Goal: Task Accomplishment & Management: Complete application form

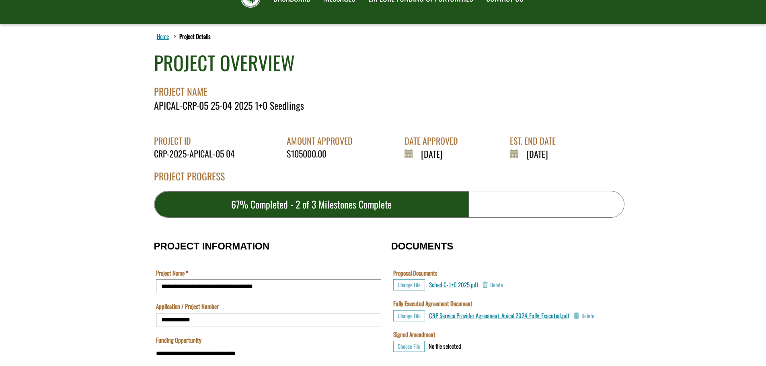
click at [306, 106] on div "APICAL-CRP-05 25-04 2025 1+0 Seedlings" at bounding box center [389, 106] width 470 height 14
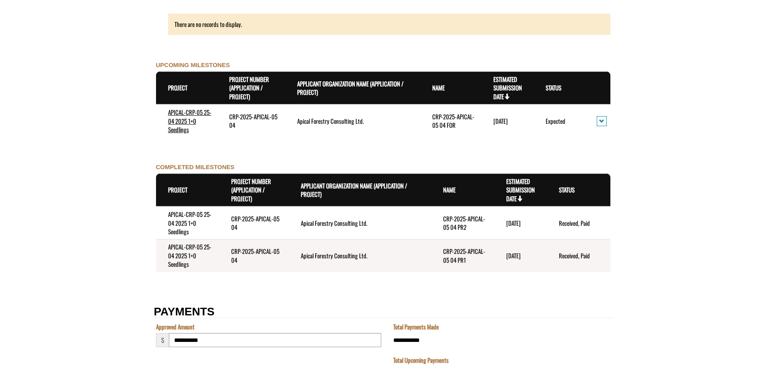
scroll to position [852, 0]
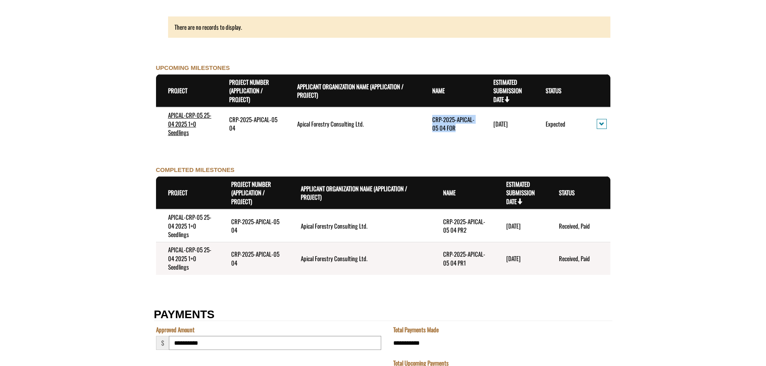
drag, startPoint x: 456, startPoint y: 128, endPoint x: 429, endPoint y: 117, distance: 28.7
click at [429, 117] on td "CRP-2025-APICAL-05 04 FOR" at bounding box center [450, 123] width 61 height 33
copy td "CRP-2025-APICAL-05 04 FOR"
drag, startPoint x: 192, startPoint y: 136, endPoint x: 179, endPoint y: 122, distance: 18.8
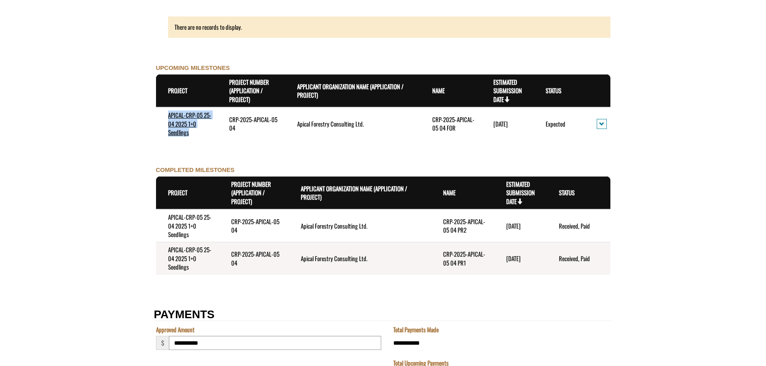
click at [166, 117] on td "APICAL-CRP-05 25-04 2025 1+0 Seedlings" at bounding box center [186, 123] width 61 height 33
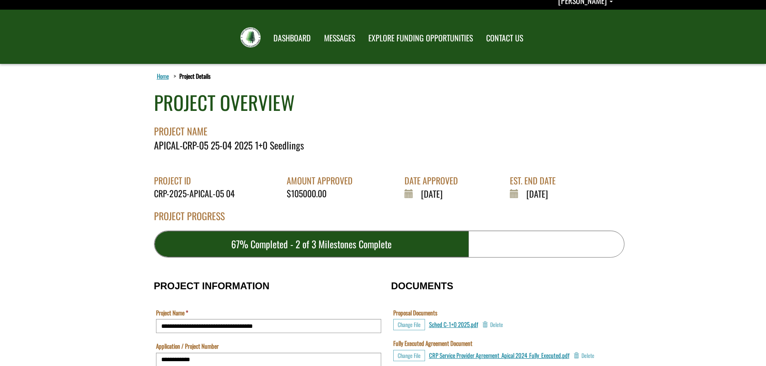
scroll to position [8, 0]
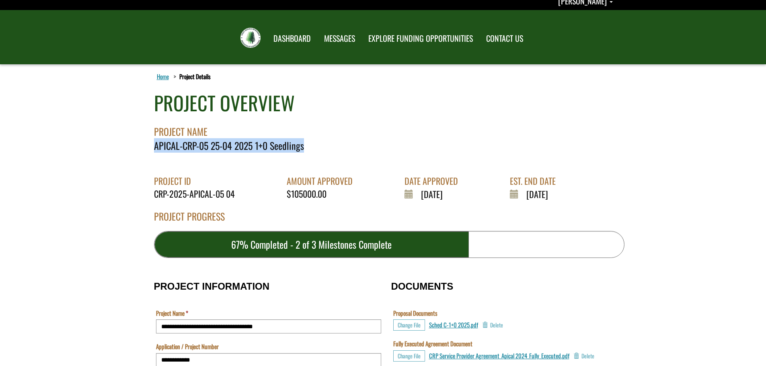
drag, startPoint x: 304, startPoint y: 147, endPoint x: 155, endPoint y: 148, distance: 149.2
click at [155, 148] on div "APICAL-CRP-05 25-04 2025 1+0 Seedlings" at bounding box center [389, 146] width 470 height 14
copy div "APICAL-CRP-05 25-04 2025 1+0 Seedlings"
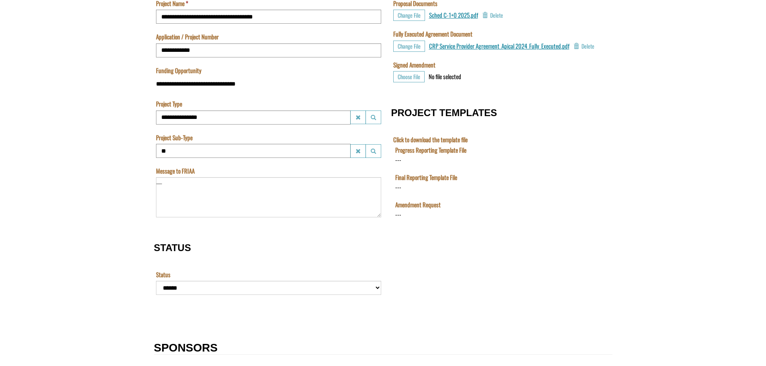
scroll to position [330, 0]
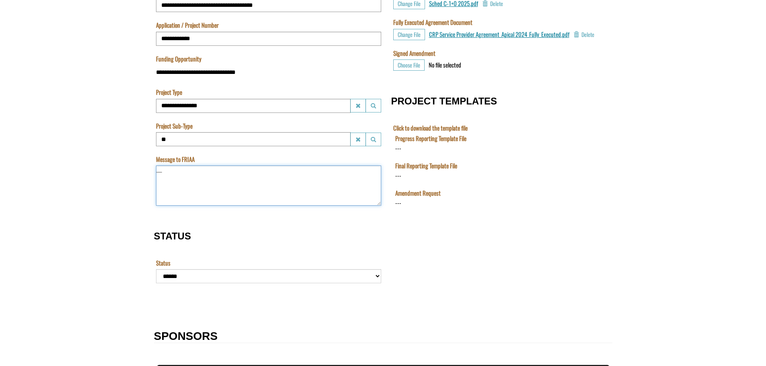
click at [222, 182] on textarea "Message to FRIAA" at bounding box center [268, 186] width 225 height 40
click at [228, 183] on textarea "Message to FRIAA" at bounding box center [268, 186] width 225 height 40
click at [204, 176] on textarea "Message to FRIAA" at bounding box center [268, 186] width 225 height 40
click at [585, 234] on div "DOCUMENTS Proposal Documents Change File Sched C-1+0 2025.pdf No file selected …" at bounding box center [497, 92] width 229 height 283
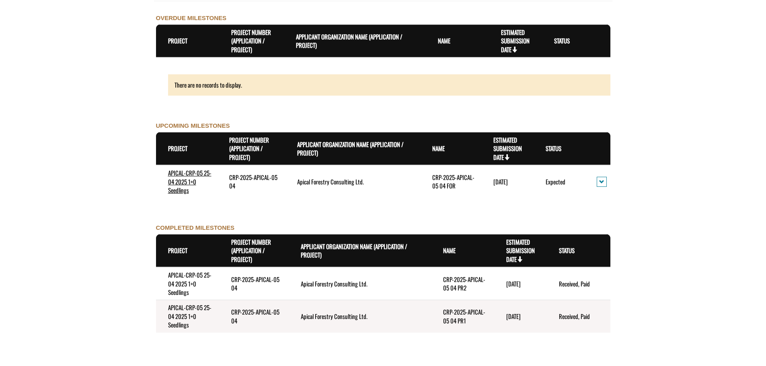
scroll to position [812, 0]
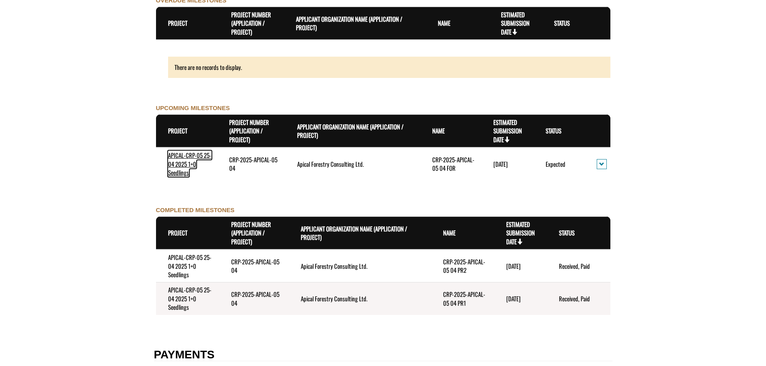
click at [181, 158] on link "APICAL-CRP-05 25-04 2025 1+0 Seedlings" at bounding box center [189, 164] width 43 height 26
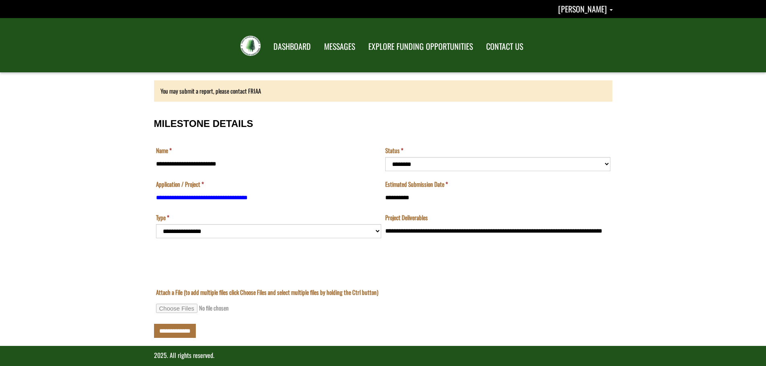
scroll to position [8, 0]
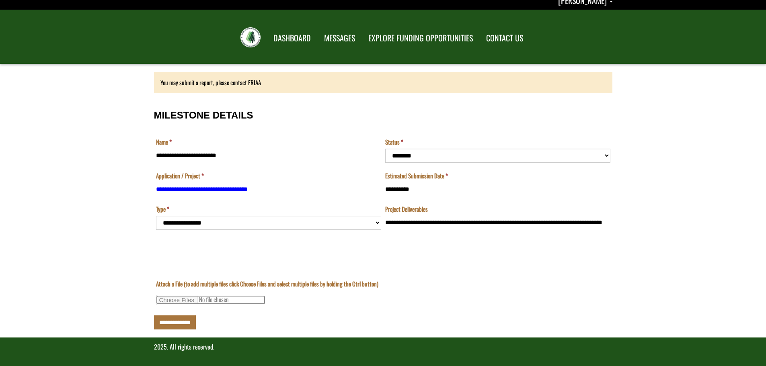
click at [183, 302] on input "Attach a File (to add multiple files click Choose Files and select multiple fil…" at bounding box center [210, 300] width 109 height 9
select select "*********"
type input "**********"
click at [177, 325] on input "**********" at bounding box center [175, 323] width 42 height 14
type input "**********"
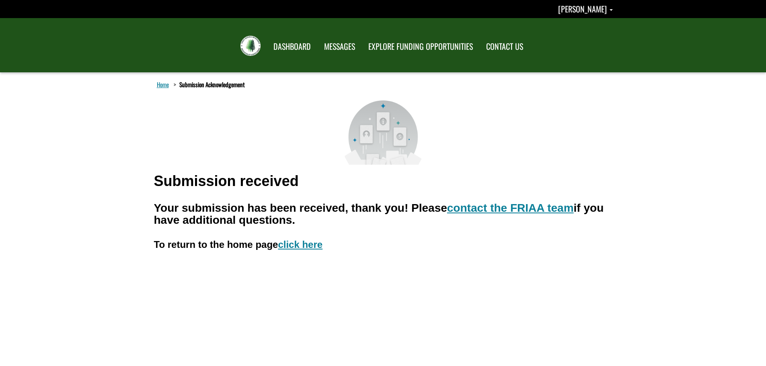
click at [715, 81] on div "Home Submission Acknowledgement Submission received Your submission has been re…" at bounding box center [383, 233] width 766 height 322
click at [298, 246] on link "click here" at bounding box center [300, 244] width 45 height 11
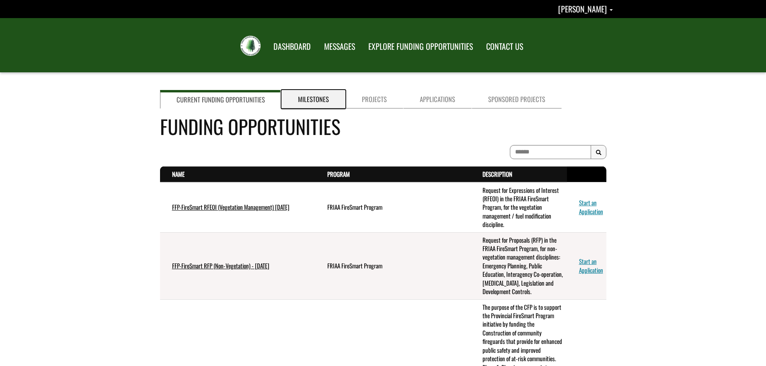
click at [317, 99] on link "Milestones" at bounding box center [313, 99] width 64 height 18
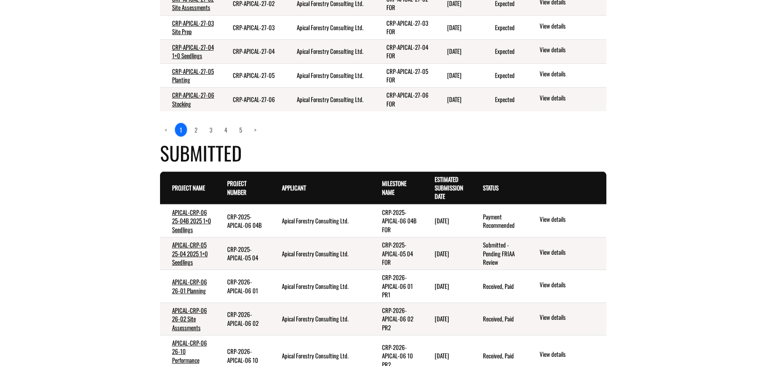
scroll to position [442, 0]
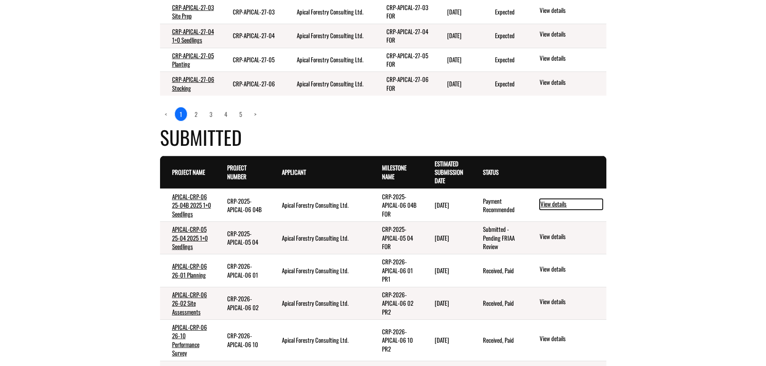
click at [559, 209] on link "View details" at bounding box center [571, 204] width 63 height 10
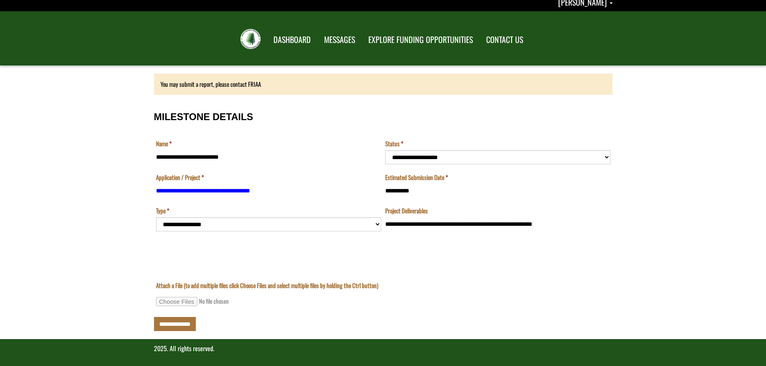
scroll to position [8, 0]
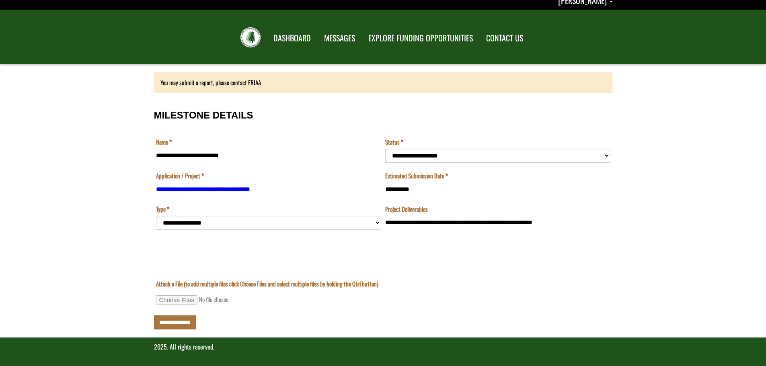
click at [617, 232] on div "**********" at bounding box center [383, 205] width 470 height 266
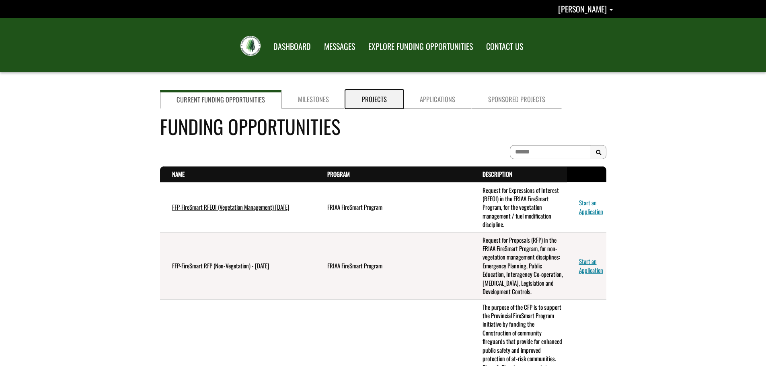
click at [374, 96] on link "Projects" at bounding box center [374, 99] width 58 height 18
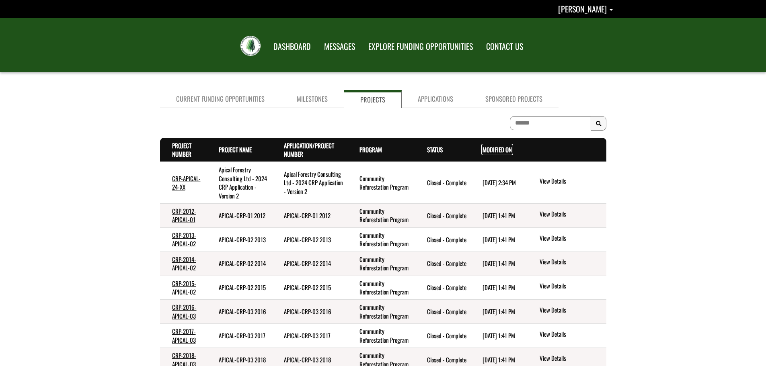
click at [491, 152] on link "Modified On . sort descending" at bounding box center [497, 149] width 29 height 9
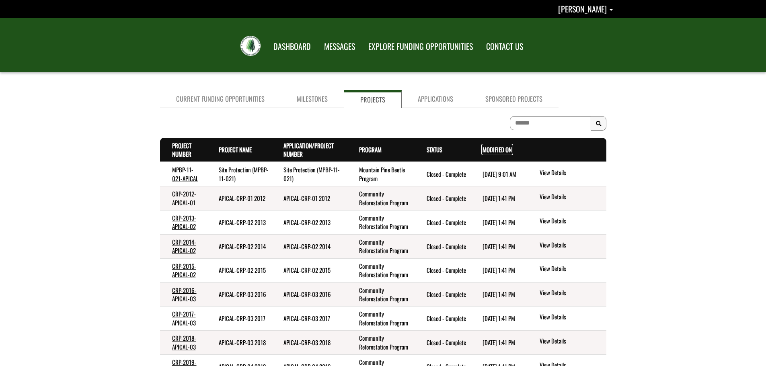
click at [488, 151] on link "Modified On . sort descending" at bounding box center [497, 149] width 29 height 9
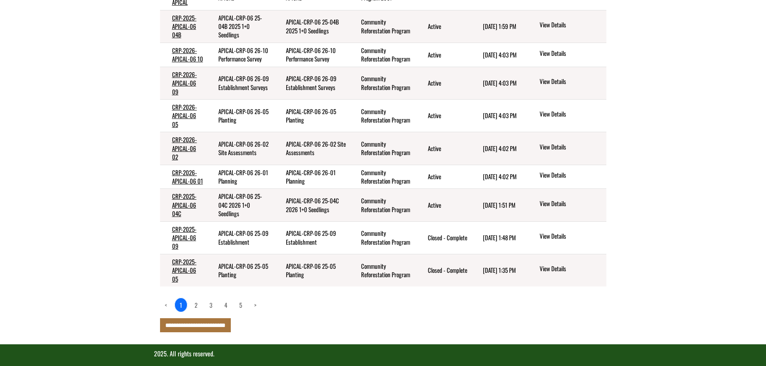
scroll to position [192, 0]
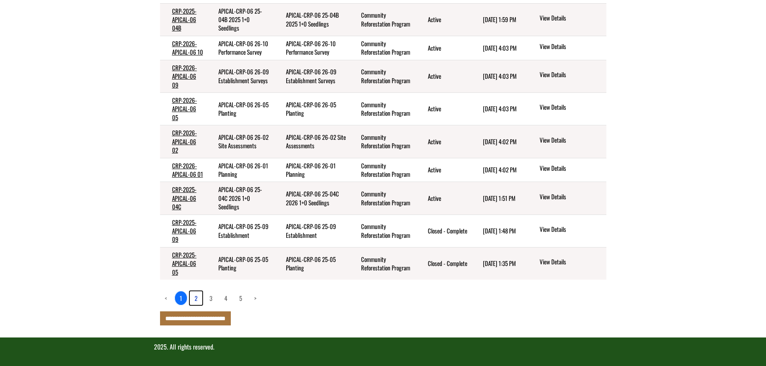
click at [193, 300] on link "2" at bounding box center [196, 299] width 12 height 14
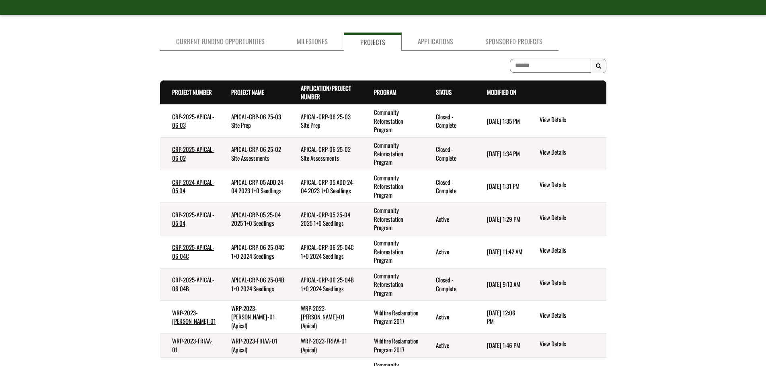
scroll to position [22, 0]
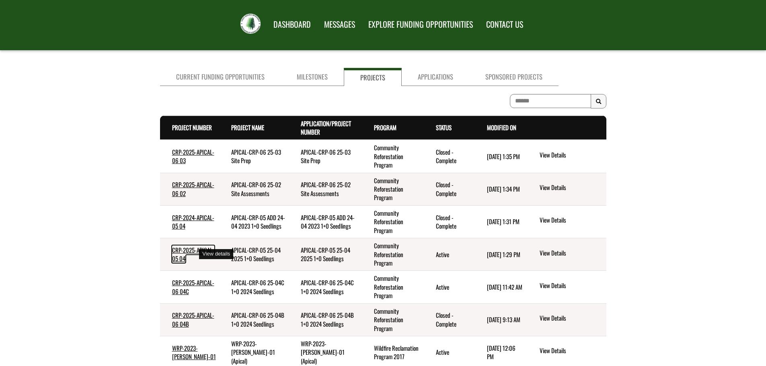
click at [185, 248] on link "CRP-2025-APICAL-05 04" at bounding box center [193, 254] width 42 height 17
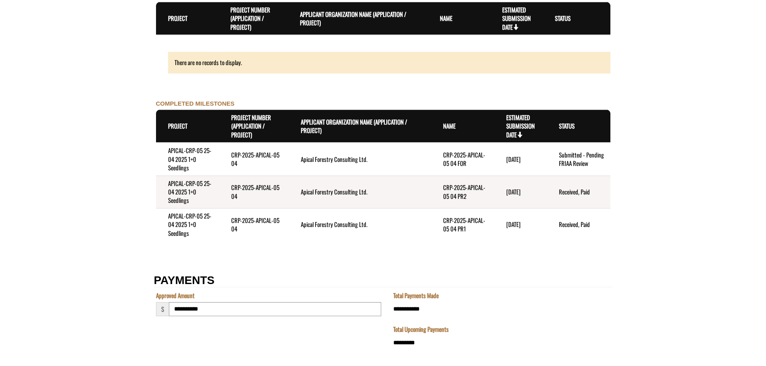
scroll to position [885, 0]
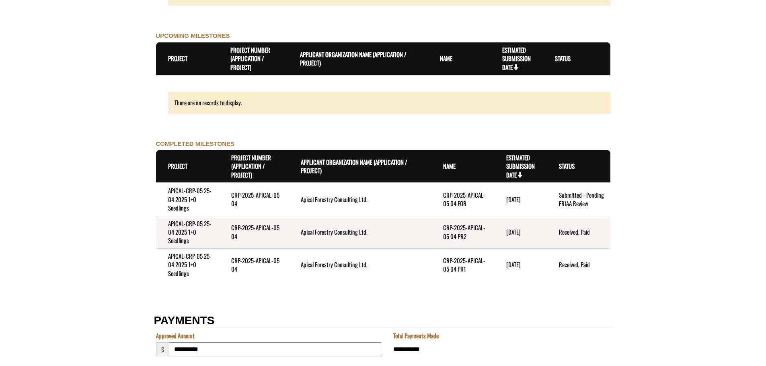
drag, startPoint x: 478, startPoint y: 224, endPoint x: 458, endPoint y: 227, distance: 20.0
click at [477, 224] on td "CRP-2025-APICAL-05 04 PR2" at bounding box center [462, 232] width 63 height 33
click at [374, 230] on td "Apical Forestry Consulting Ltd." at bounding box center [360, 232] width 142 height 33
click at [587, 231] on td "Received, Paid" at bounding box center [578, 232] width 63 height 33
click at [475, 231] on td "CRP-2025-APICAL-05 04 PR2" at bounding box center [462, 232] width 63 height 33
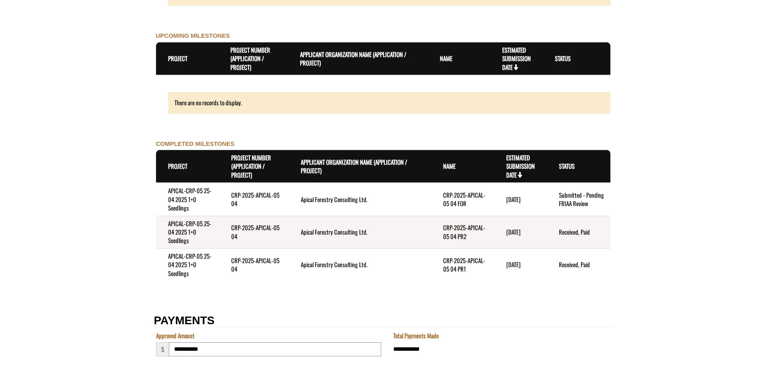
click at [342, 231] on td "Apical Forestry Consulting Ltd." at bounding box center [360, 232] width 142 height 33
drag, startPoint x: 462, startPoint y: 203, endPoint x: 444, endPoint y: 195, distance: 19.8
click at [444, 195] on td "CRP-2025-APICAL-05 04 FOR" at bounding box center [462, 199] width 63 height 33
copy td "CRP-2025-APICAL-05 04 FOR"
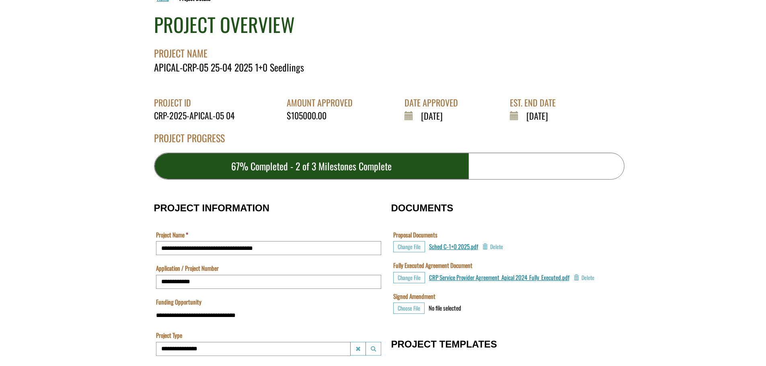
scroll to position [0, 0]
